Goal: Find specific page/section: Find specific page/section

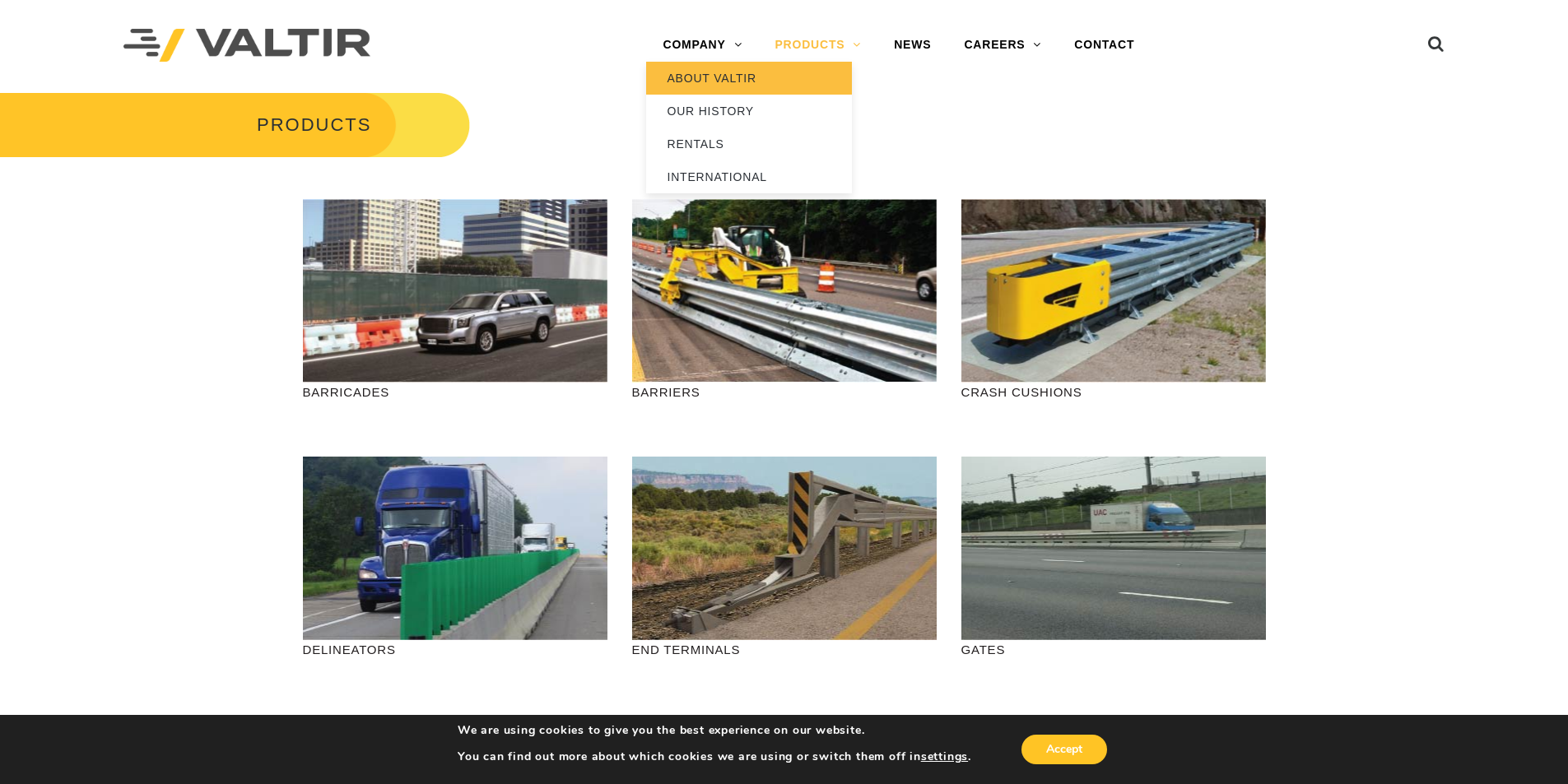
click at [727, 74] on link "ABOUT VALTIR" at bounding box center [749, 77] width 206 height 33
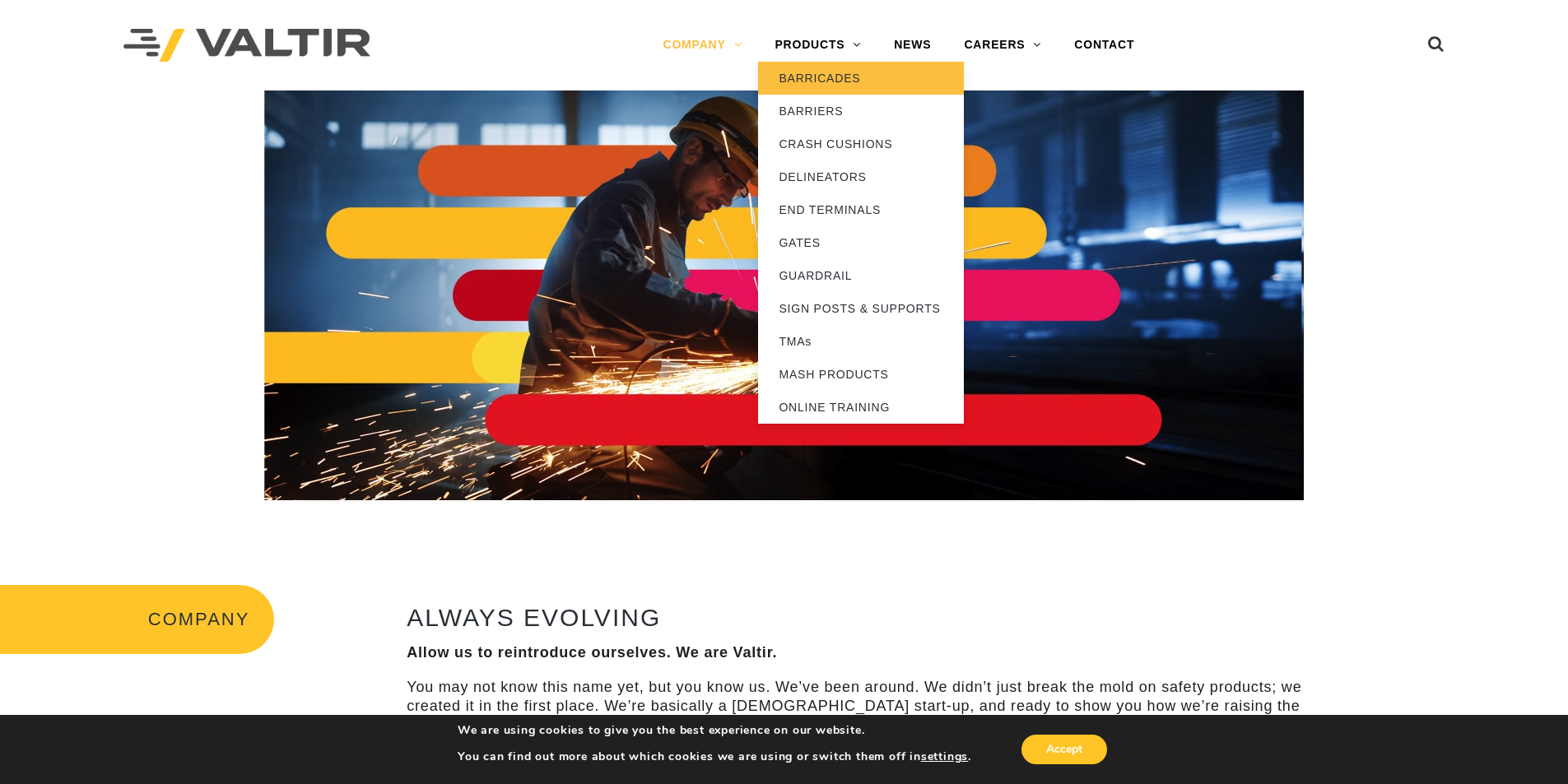
click at [845, 74] on link "BARRICADES" at bounding box center [861, 77] width 206 height 33
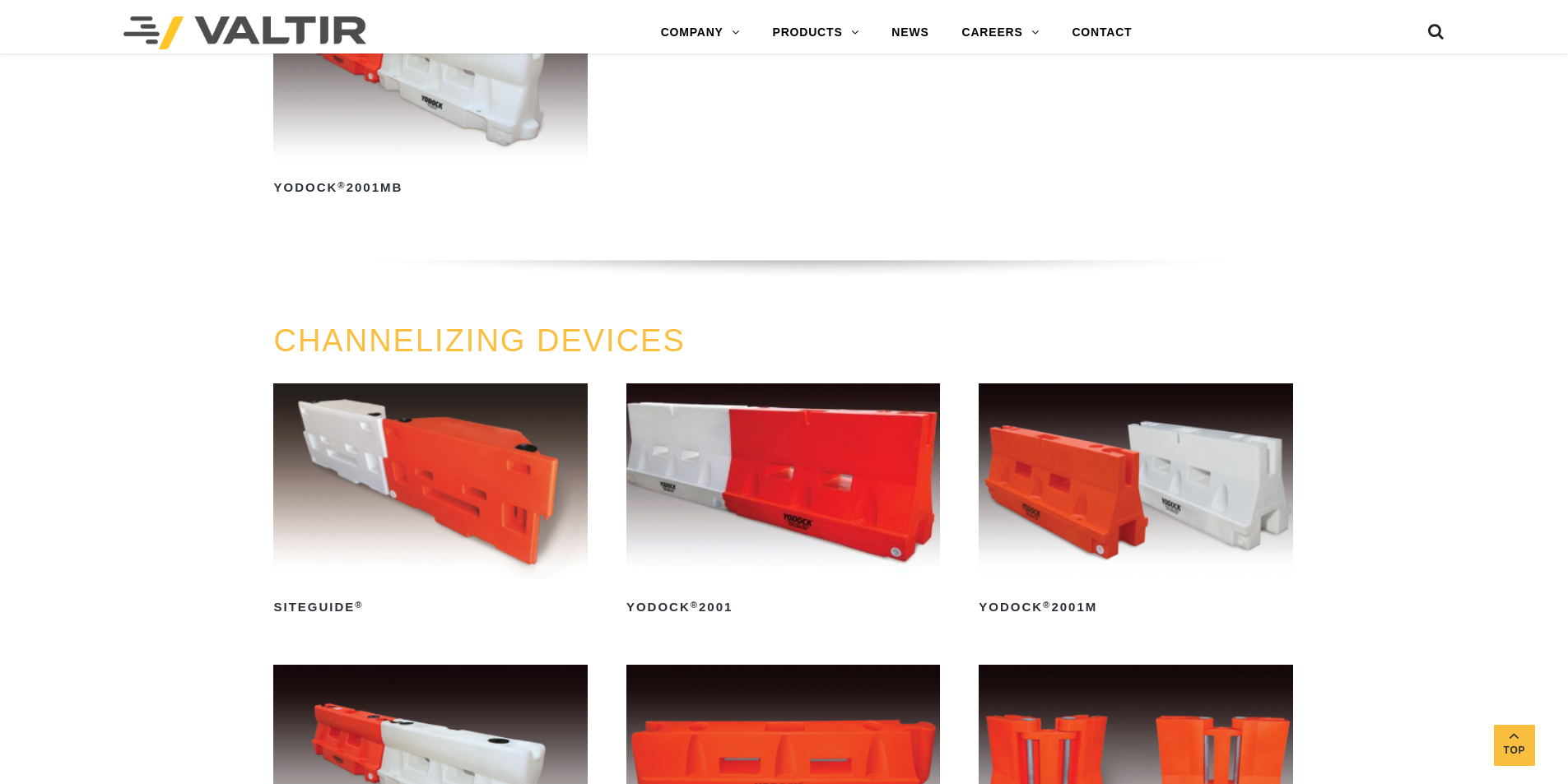
scroll to position [905, 0]
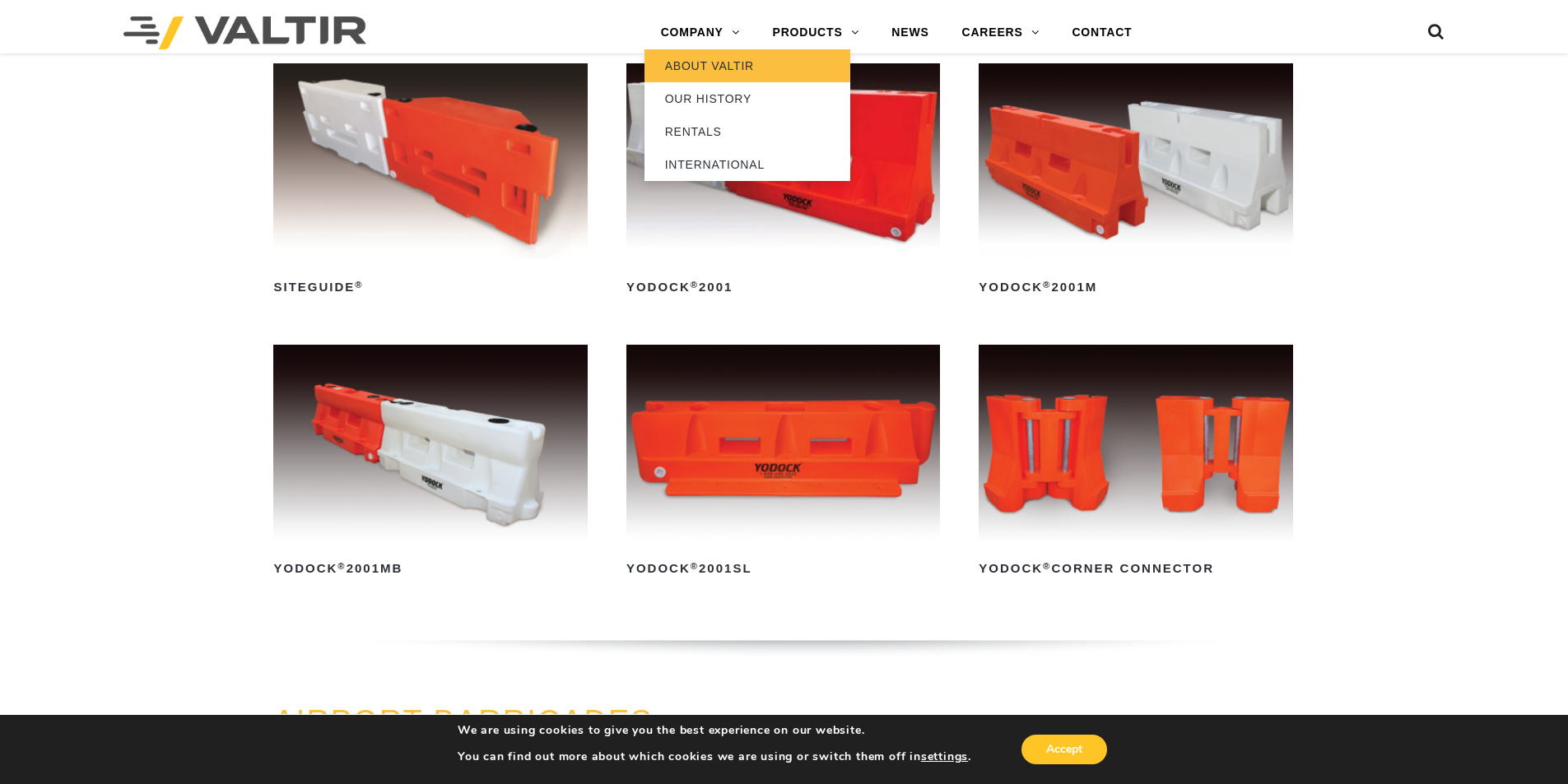
click at [716, 56] on link "ABOUT VALTIR" at bounding box center [748, 65] width 206 height 33
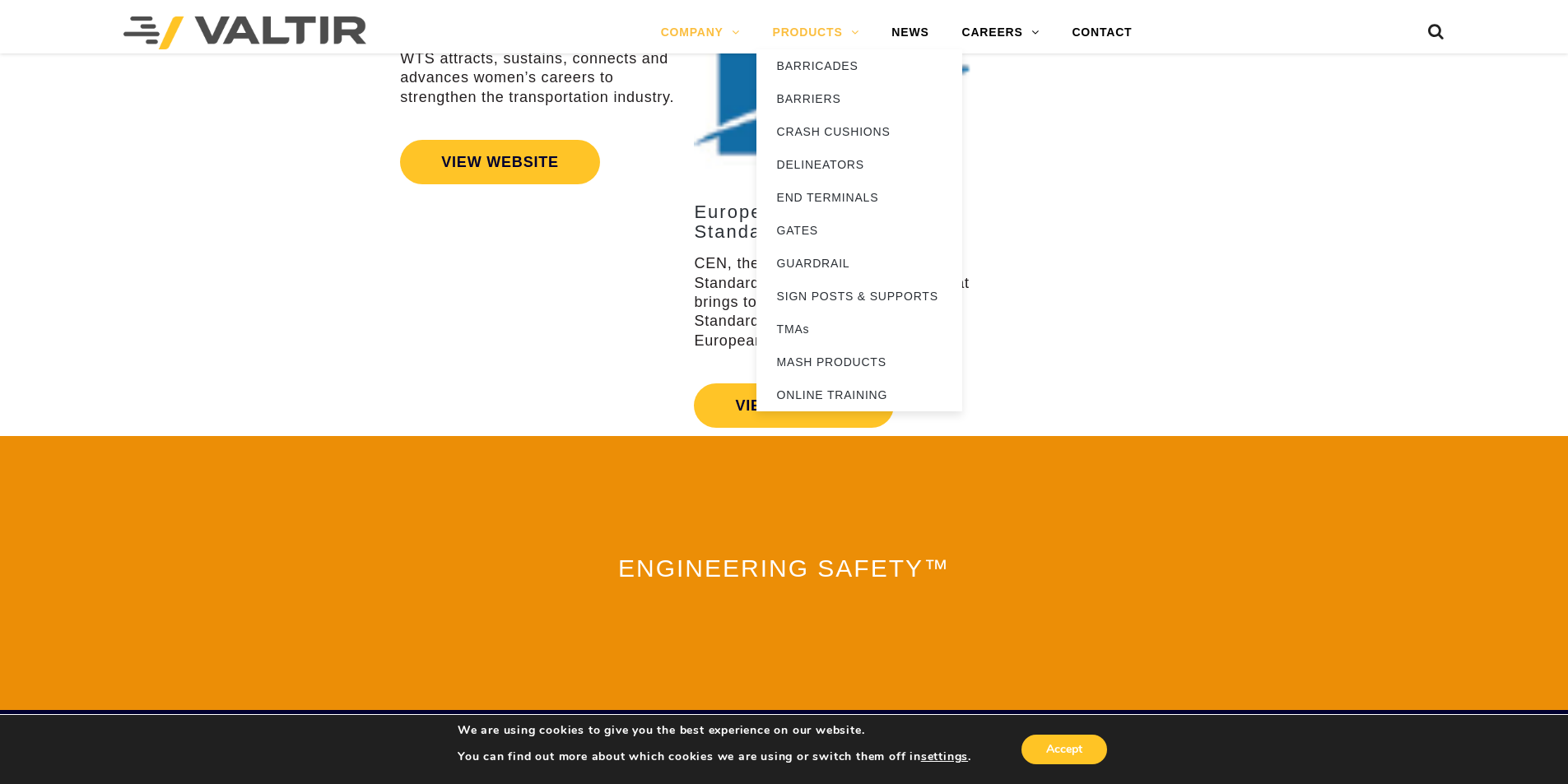
scroll to position [3197, 0]
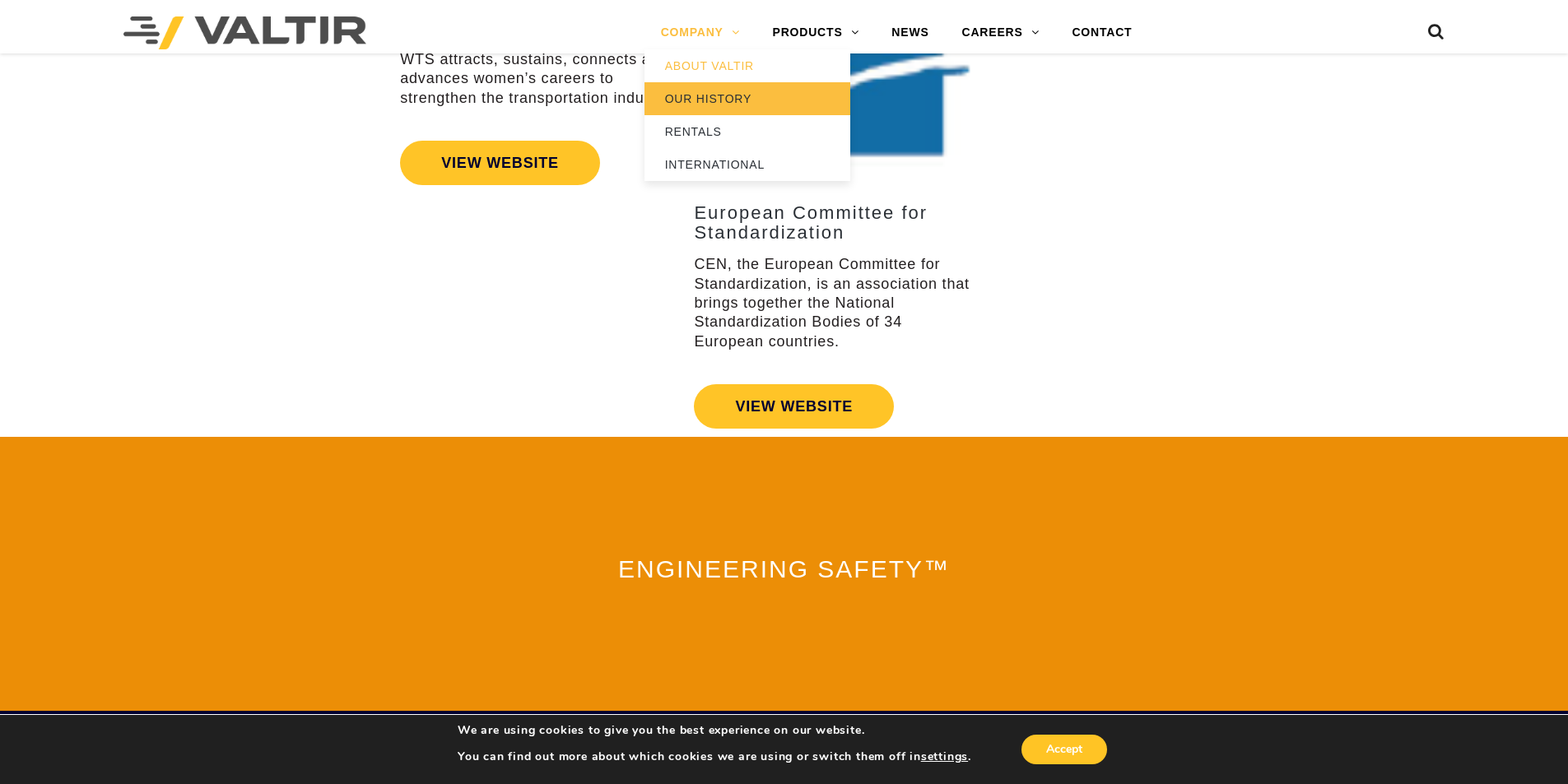
click at [724, 91] on link "OUR HISTORY" at bounding box center [748, 98] width 206 height 33
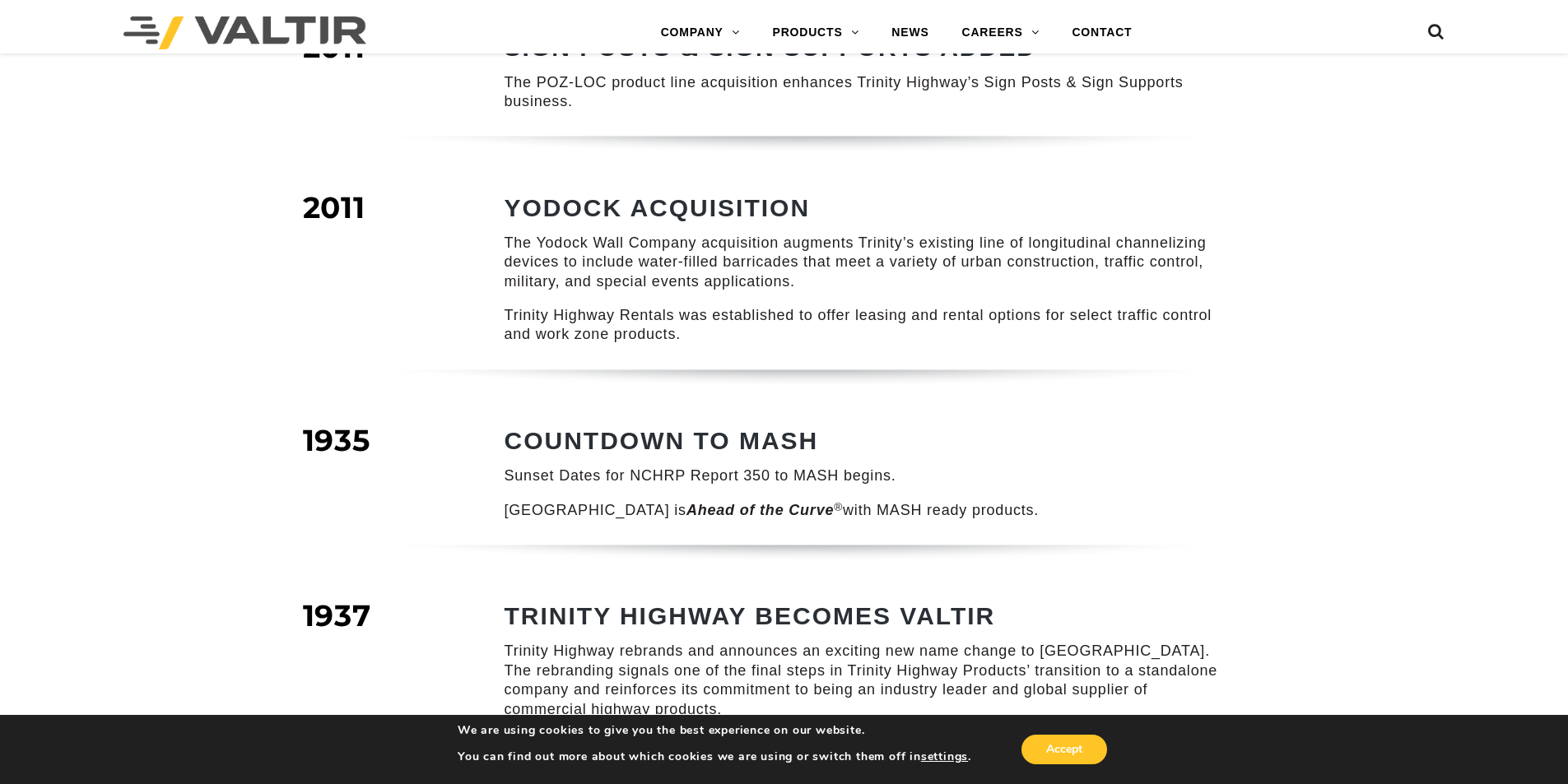
scroll to position [2139, 0]
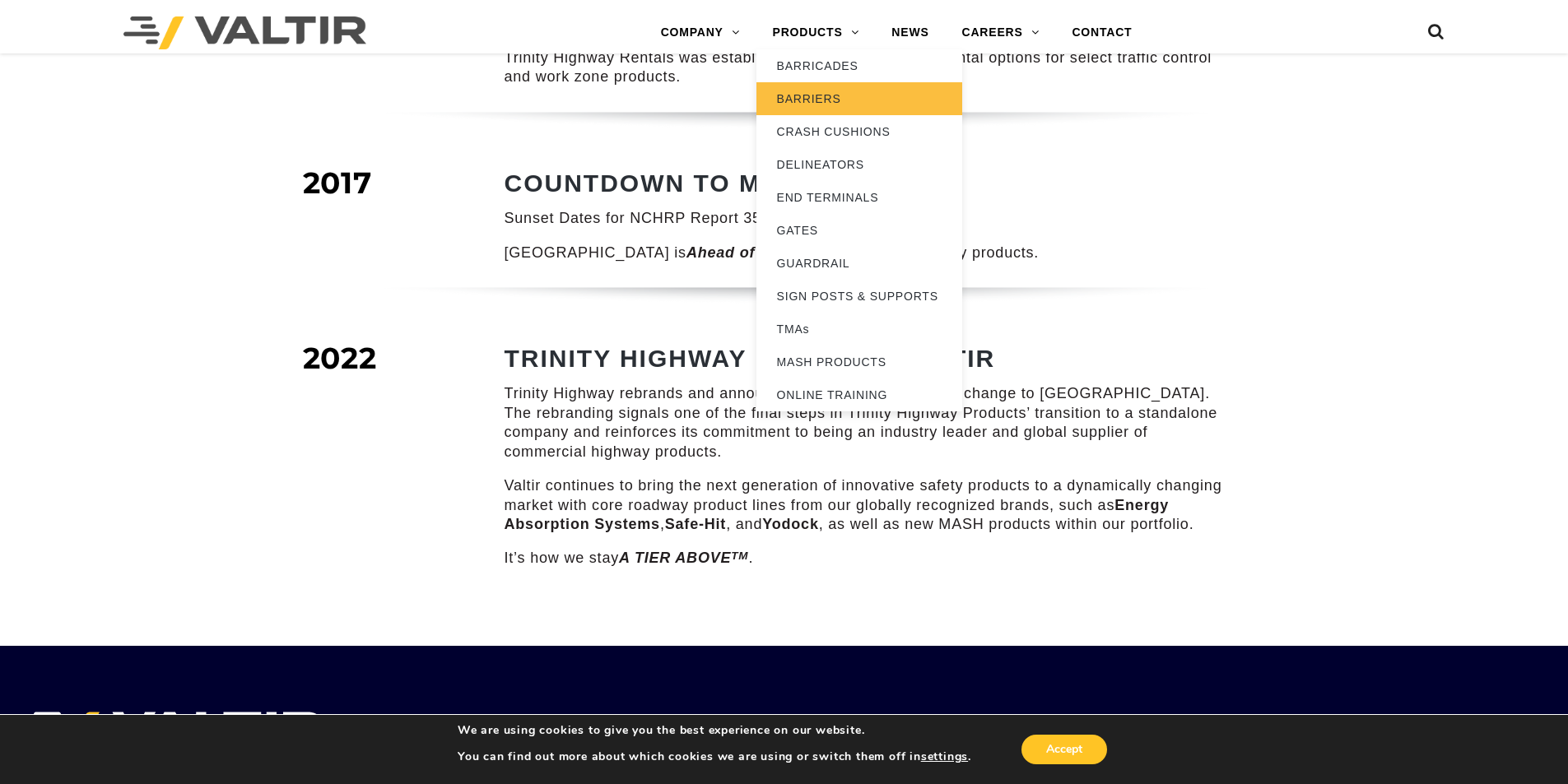
click at [830, 82] on link "BARRIERS" at bounding box center [859, 98] width 206 height 33
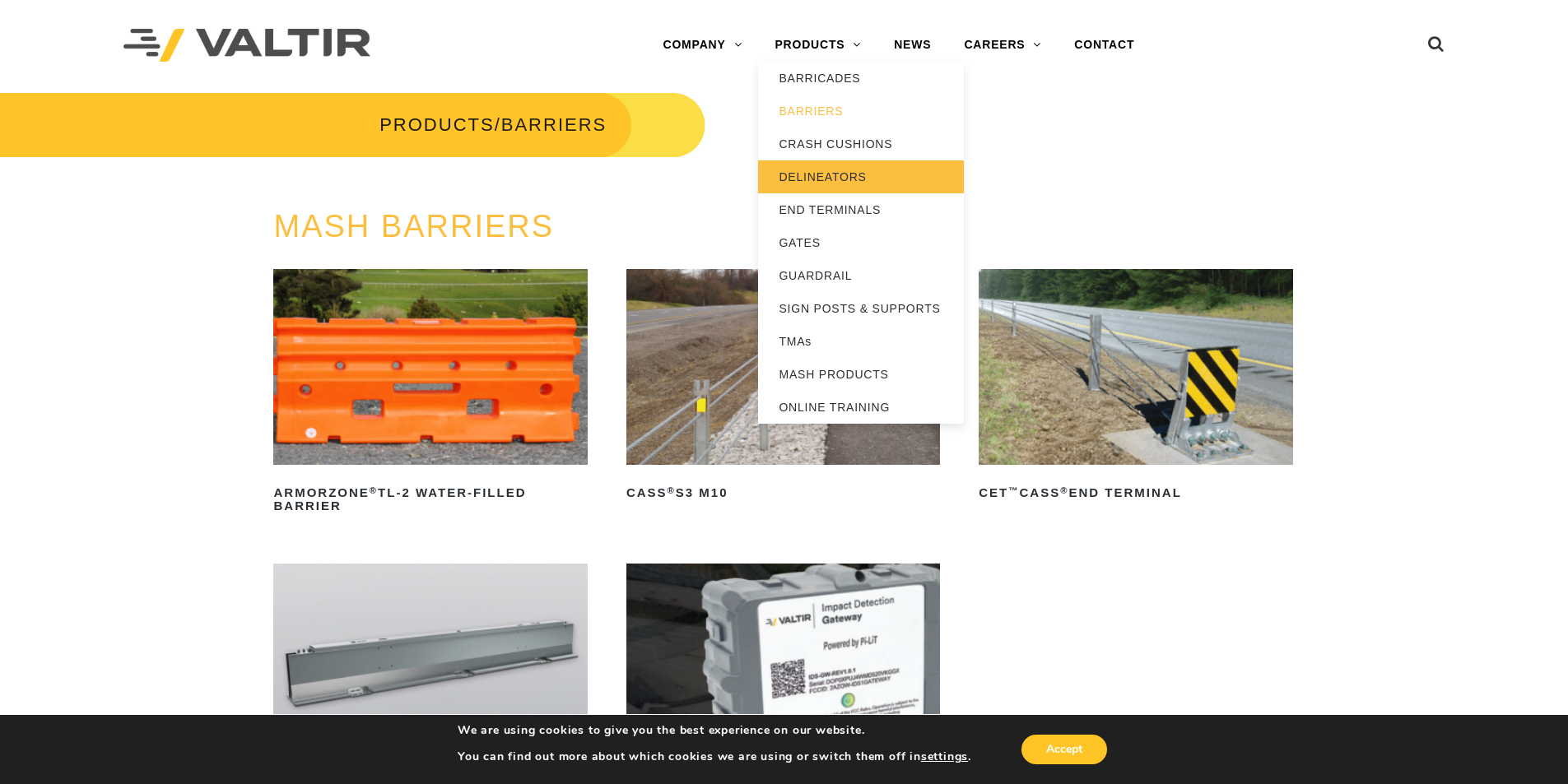
click at [837, 176] on link "DELINEATORS" at bounding box center [861, 176] width 206 height 33
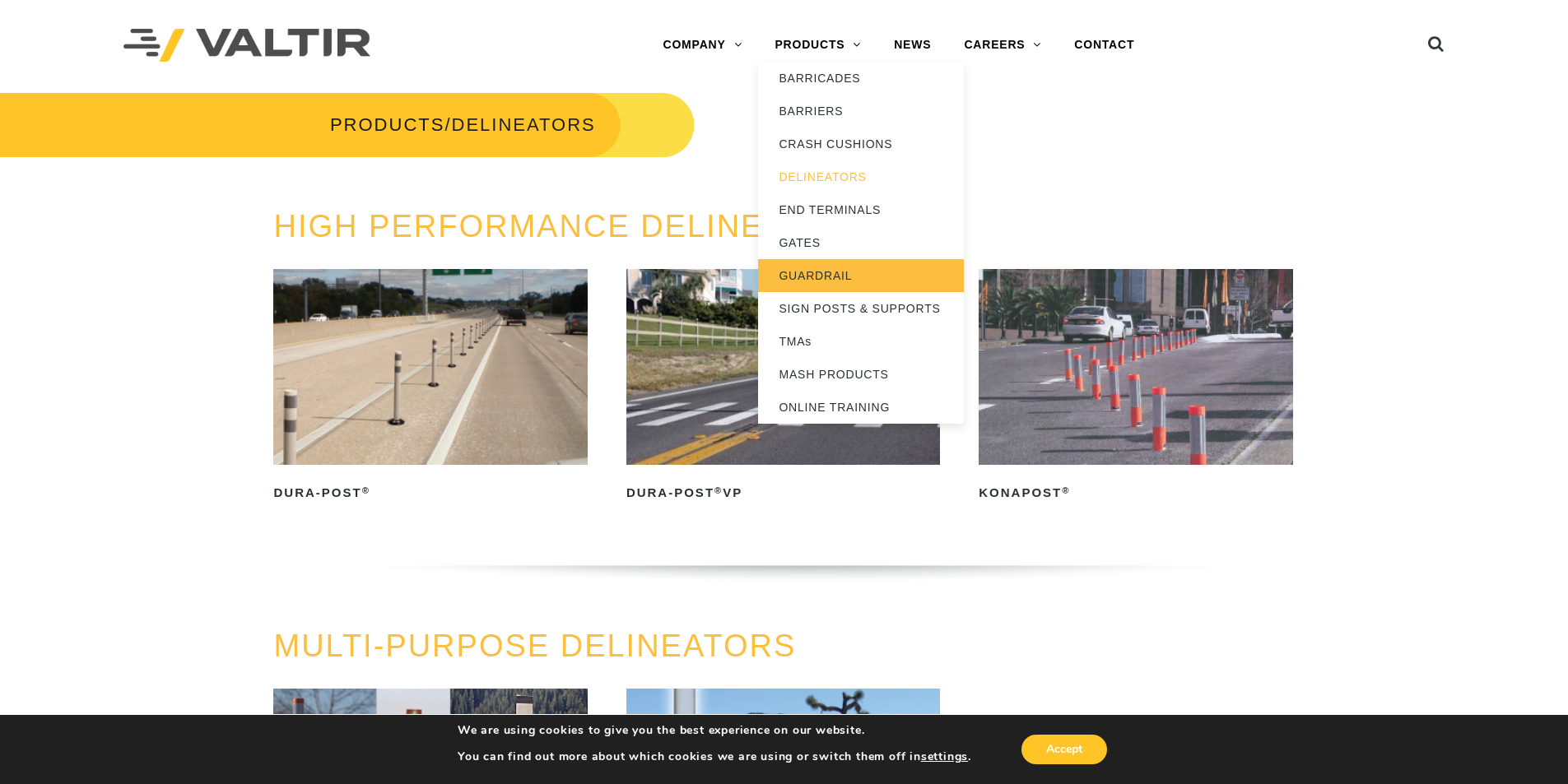
click at [840, 275] on link "GUARDRAIL" at bounding box center [861, 275] width 206 height 33
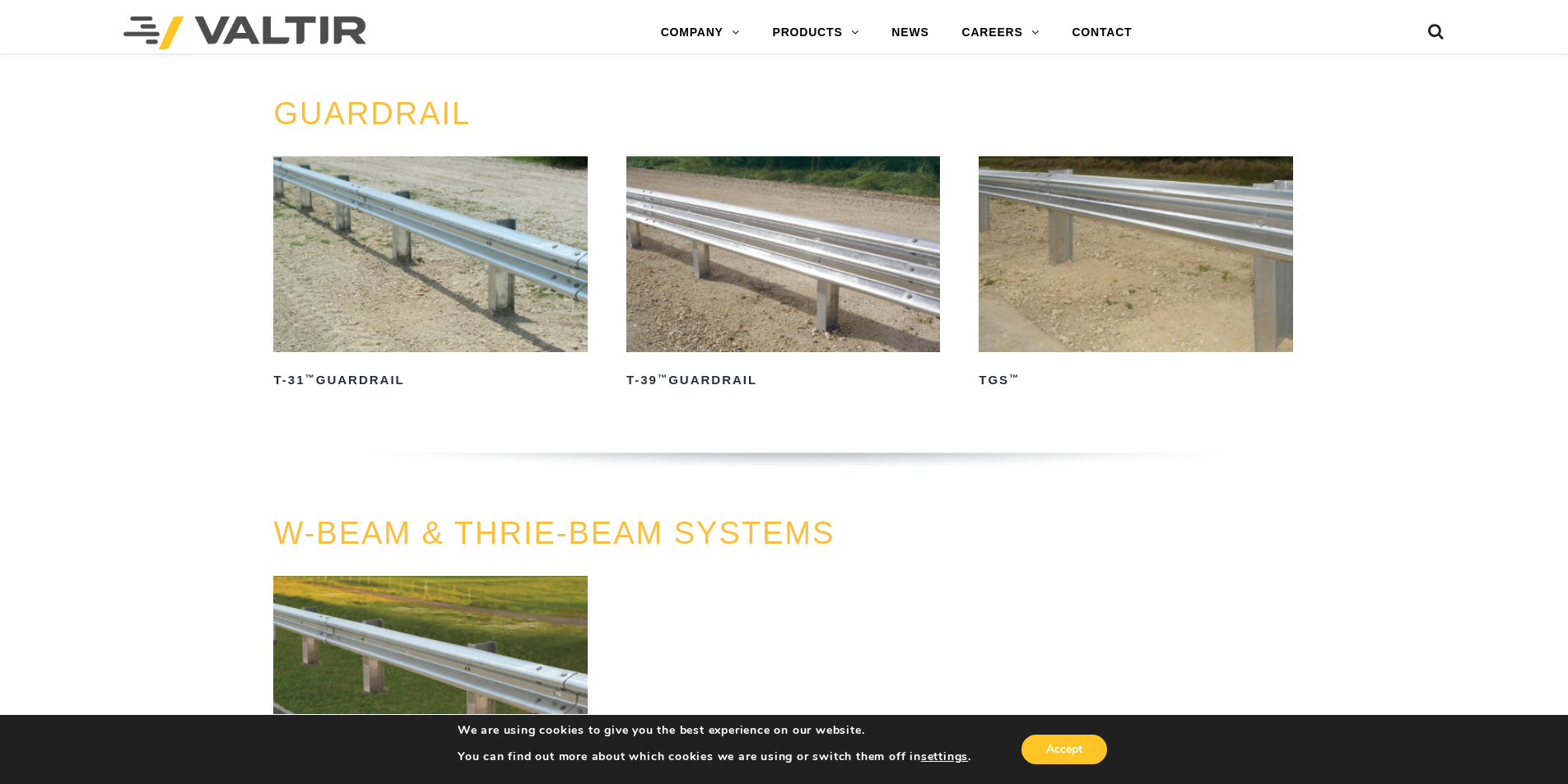
scroll to position [823, 0]
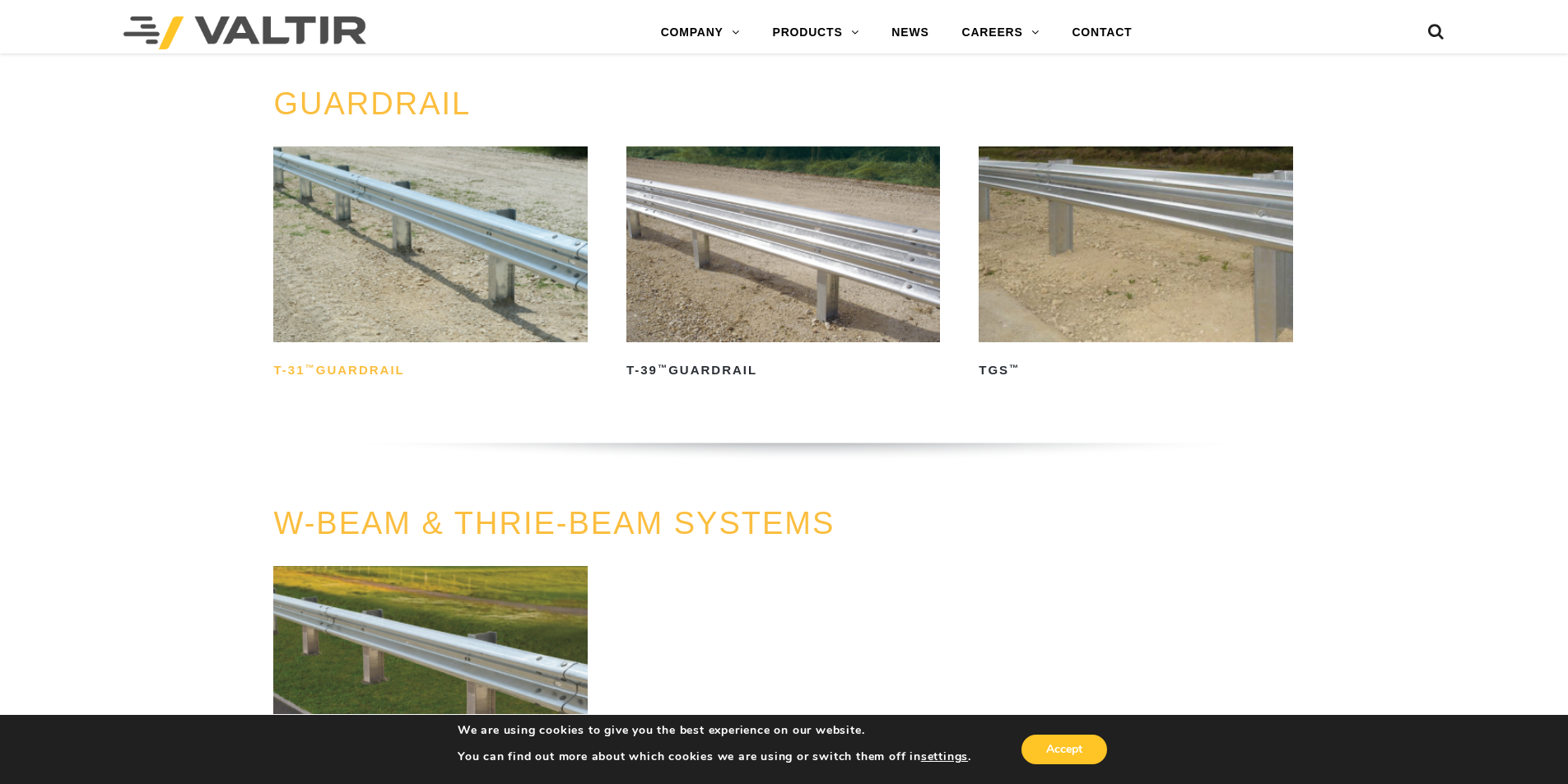
click at [368, 369] on h2 "T-31 ™ Guardrail" at bounding box center [430, 370] width 313 height 26
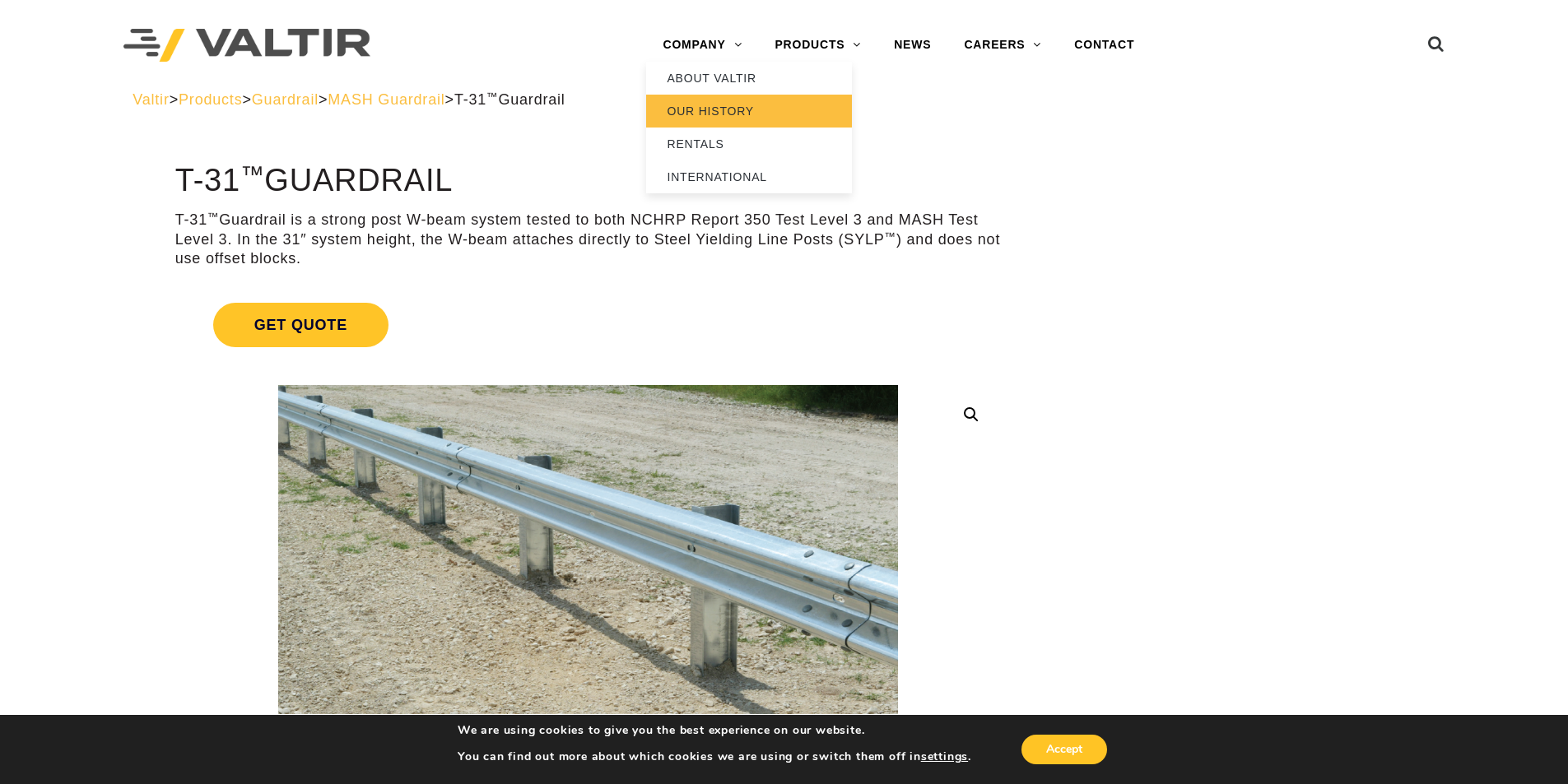
click at [726, 100] on link "OUR HISTORY" at bounding box center [749, 110] width 206 height 33
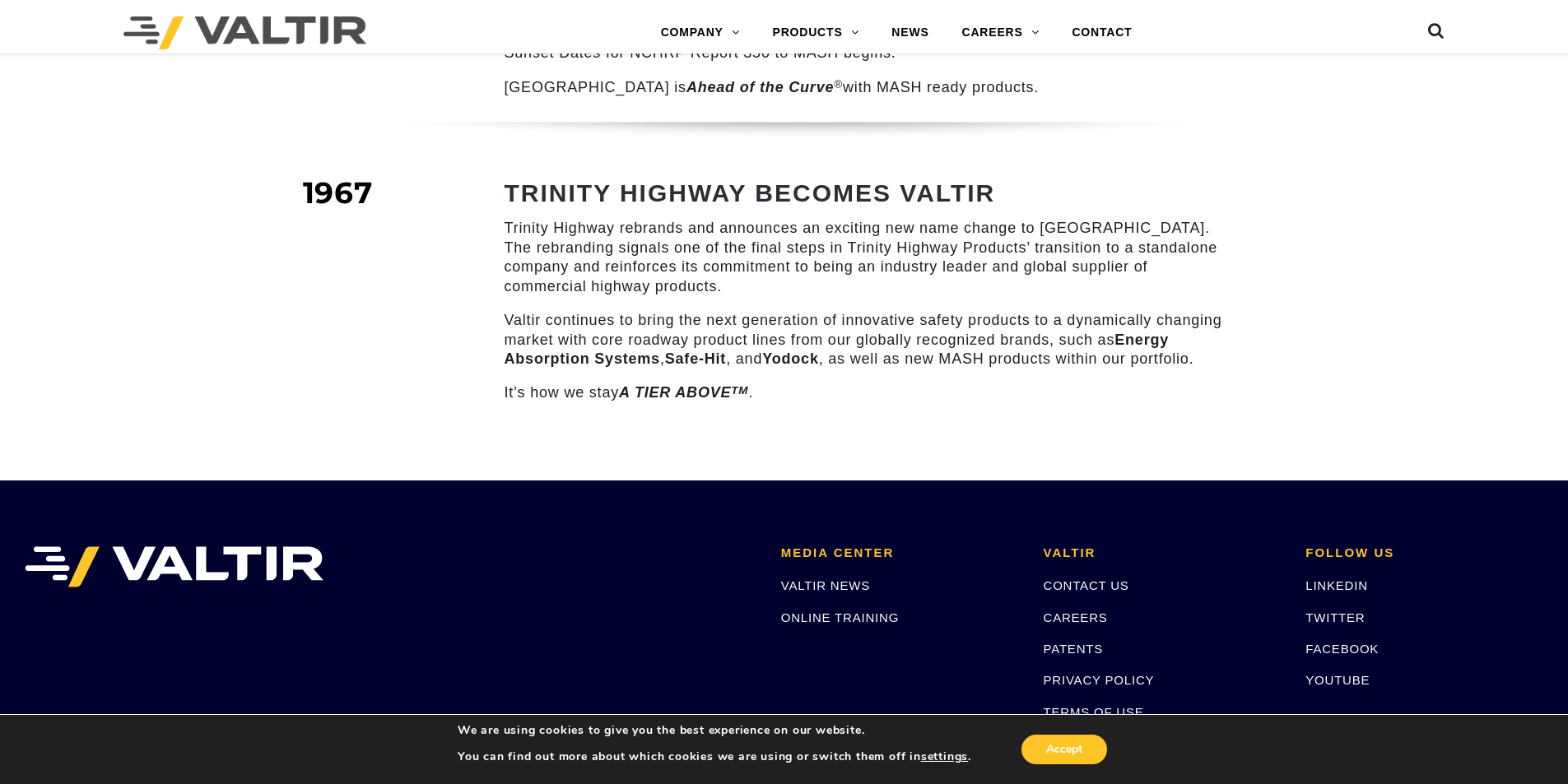
scroll to position [2063, 0]
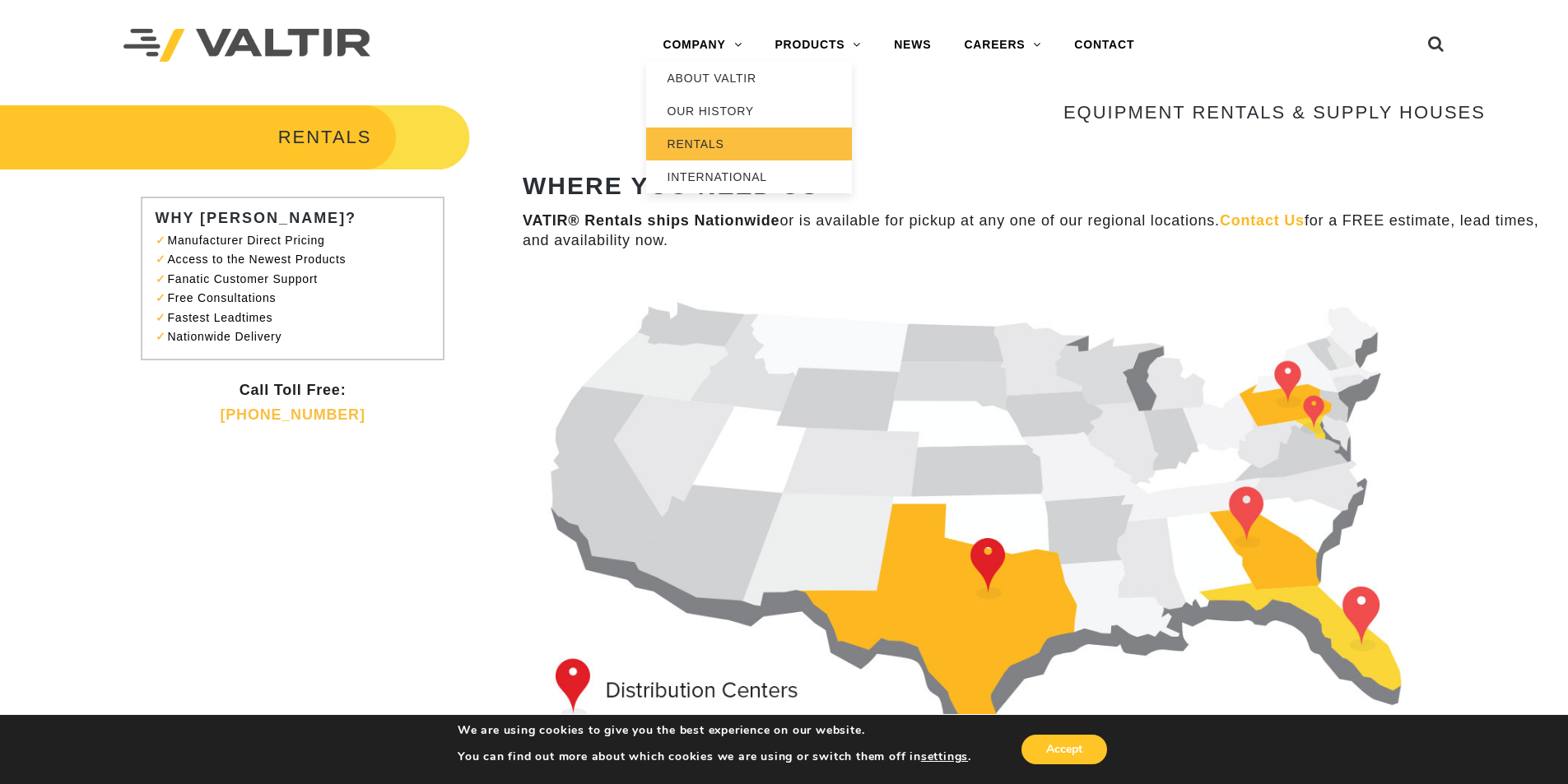
click at [700, 149] on link "RENTALS" at bounding box center [749, 143] width 206 height 33
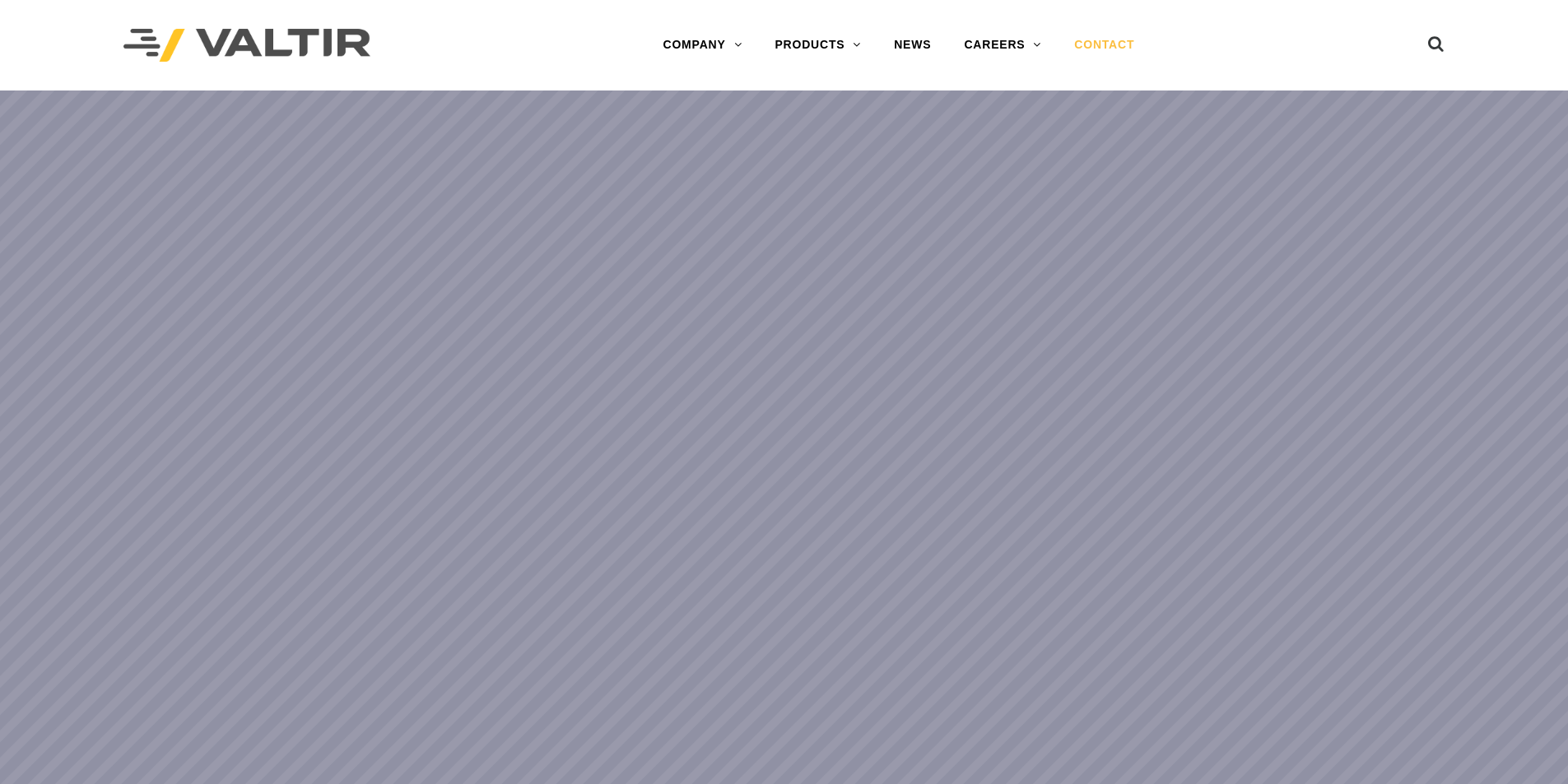
click at [1102, 48] on link "CONTACT" at bounding box center [1104, 45] width 93 height 33
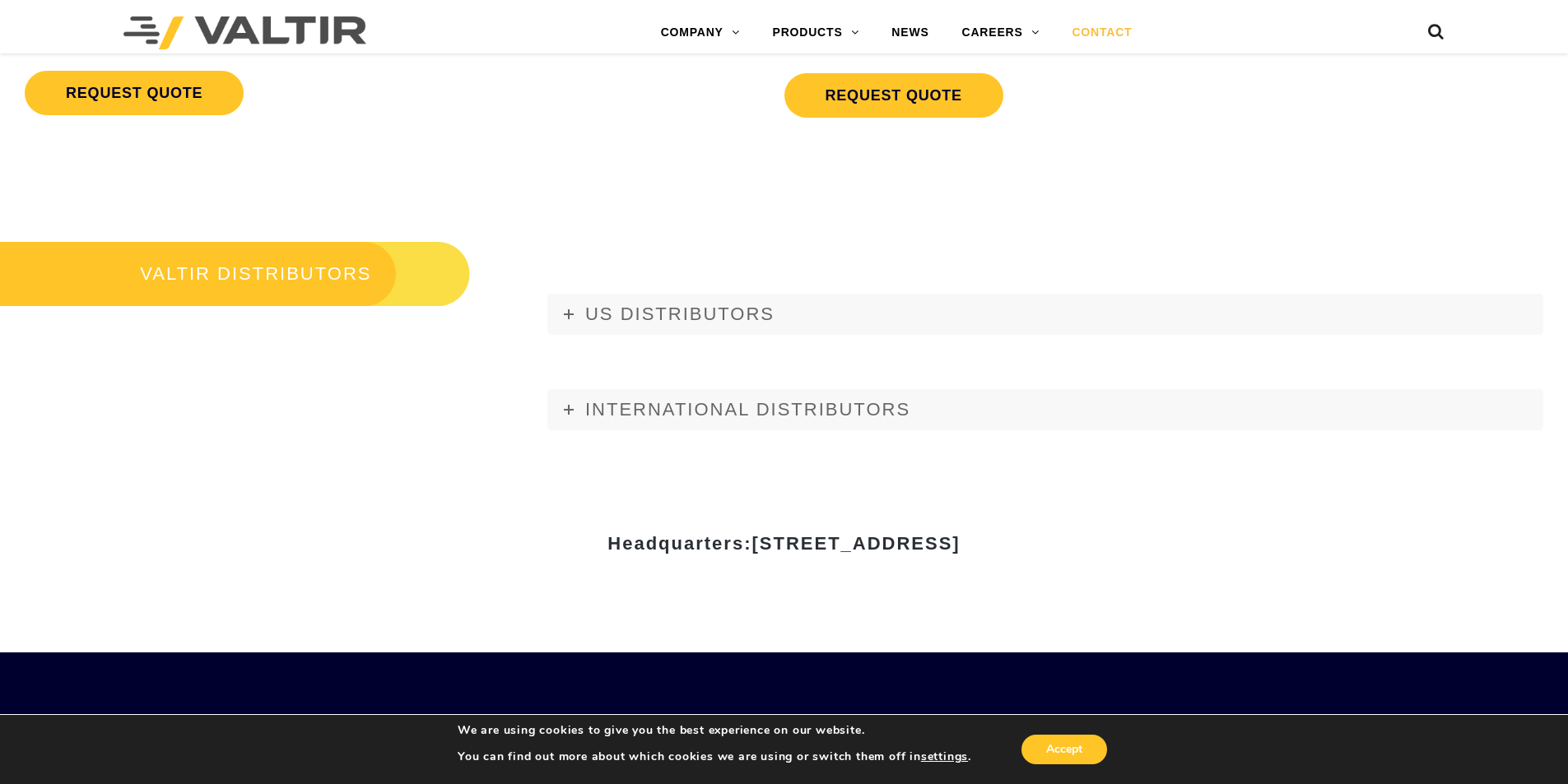
scroll to position [1846, 0]
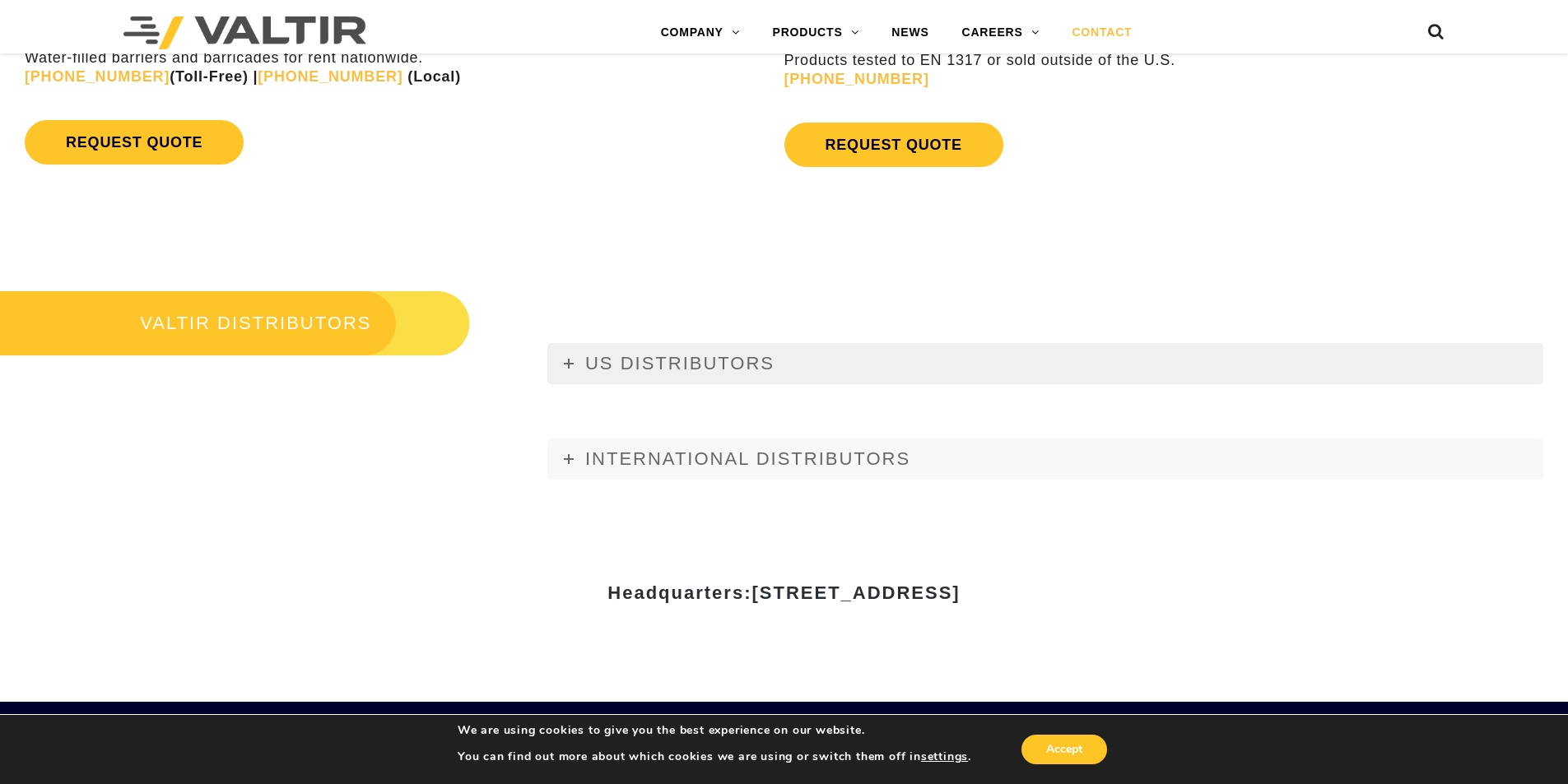
click at [574, 362] on link "US DISTRIBUTORS" at bounding box center [1045, 364] width 996 height 42
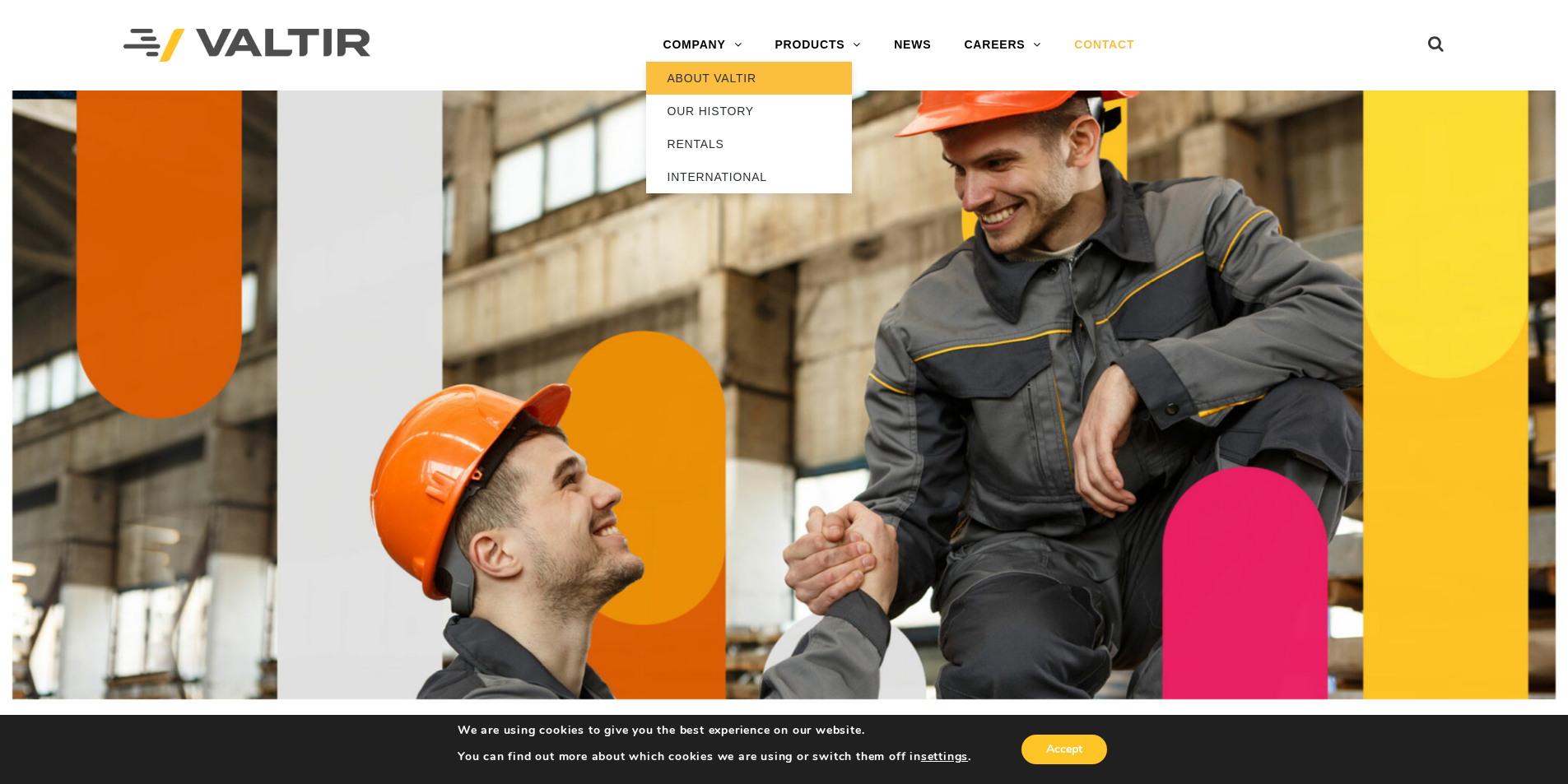
click at [735, 72] on link "ABOUT VALTIR" at bounding box center [749, 77] width 206 height 33
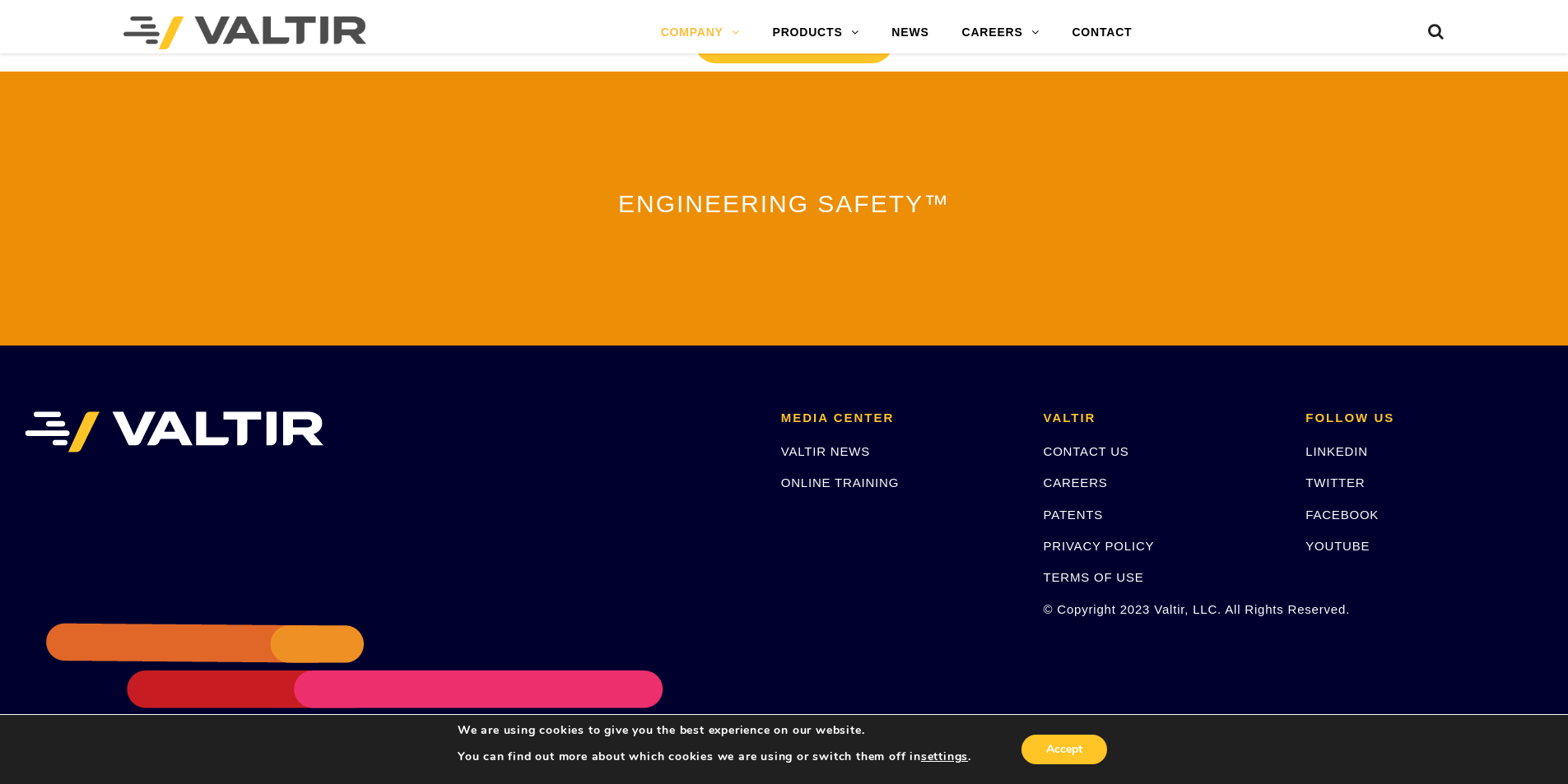
scroll to position [3609, 0]
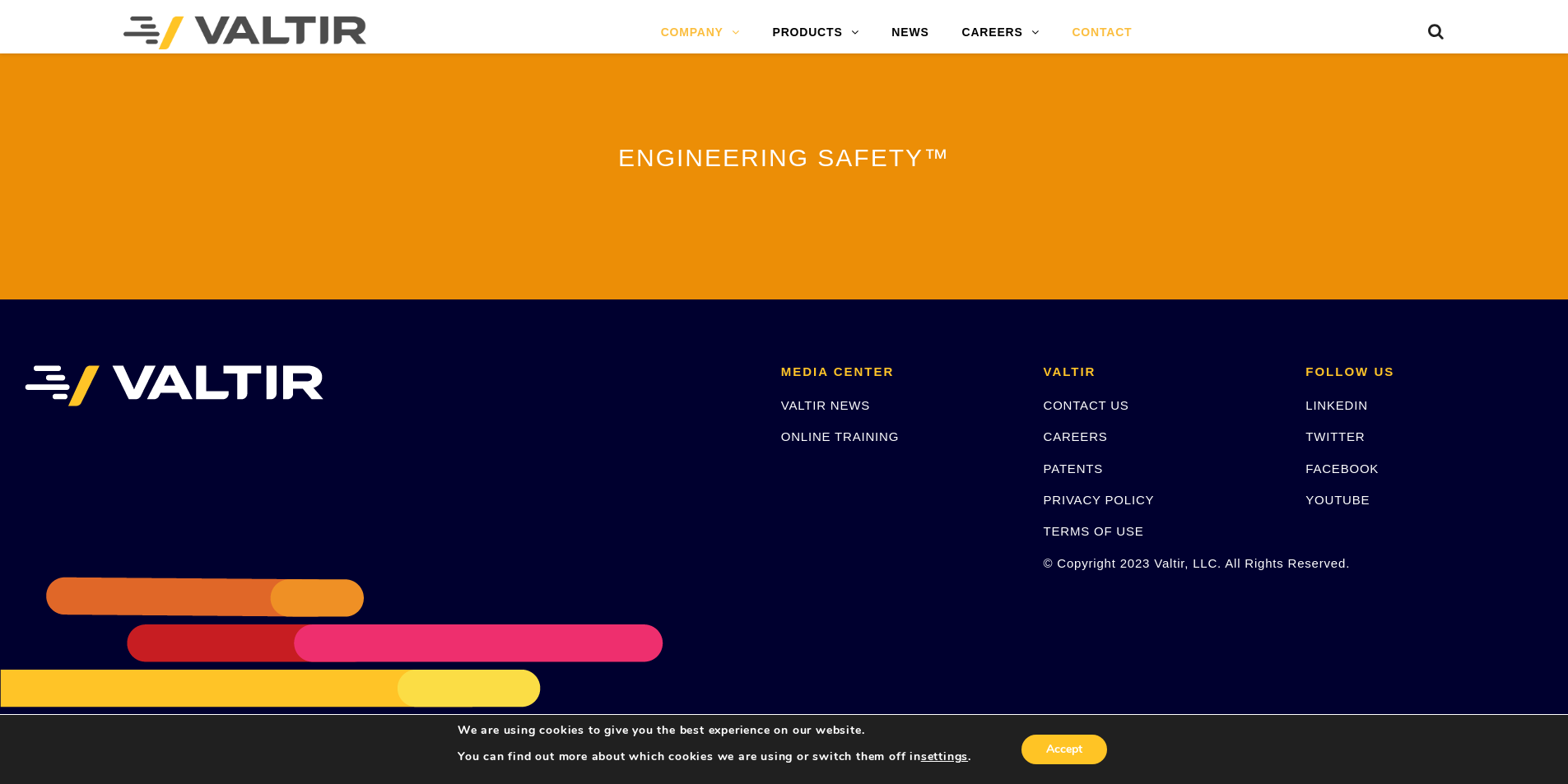
click at [1120, 29] on link "CONTACT" at bounding box center [1102, 32] width 93 height 33
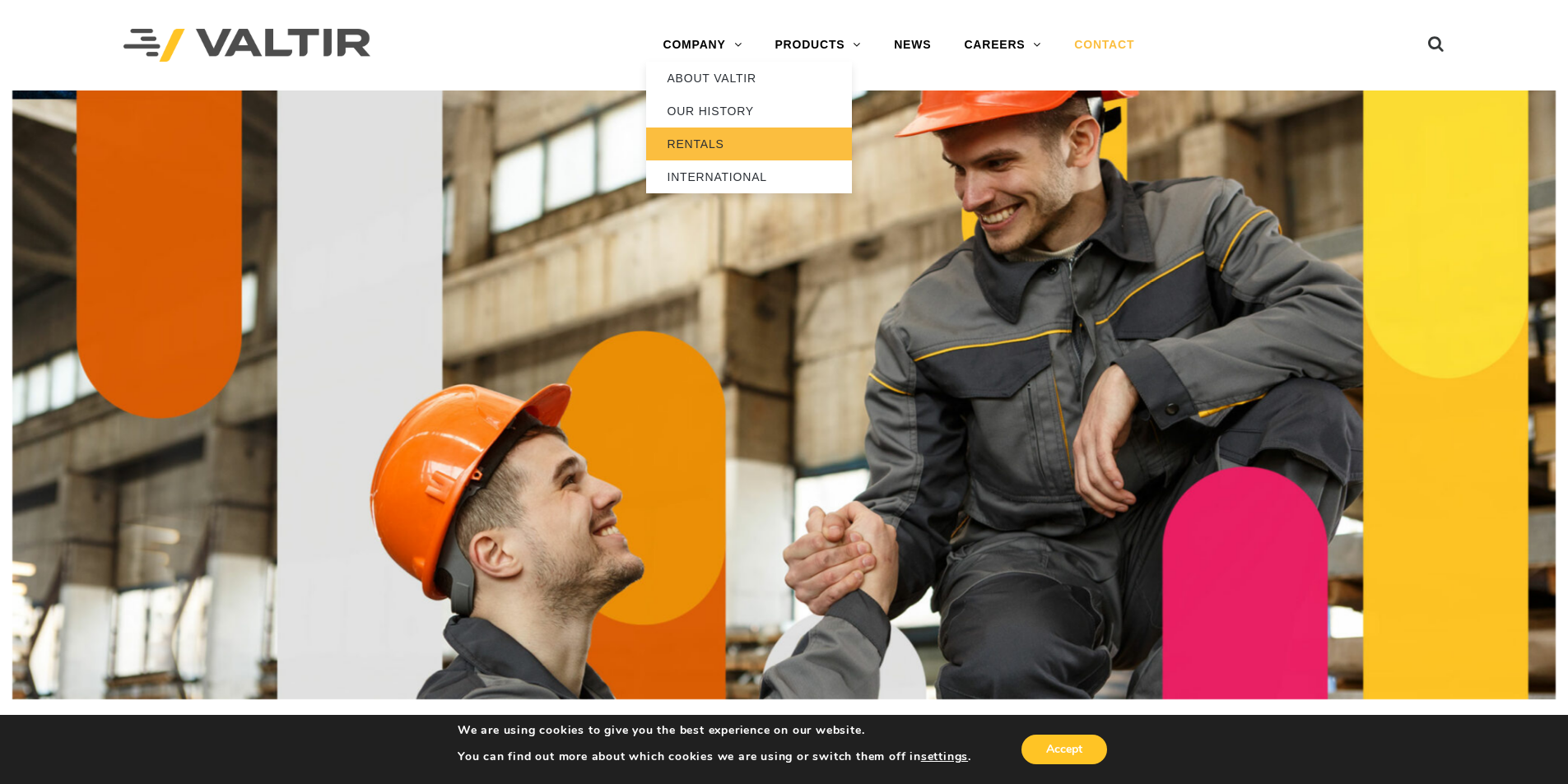
click at [700, 137] on link "RENTALS" at bounding box center [749, 143] width 206 height 33
